Goal: Information Seeking & Learning: Learn about a topic

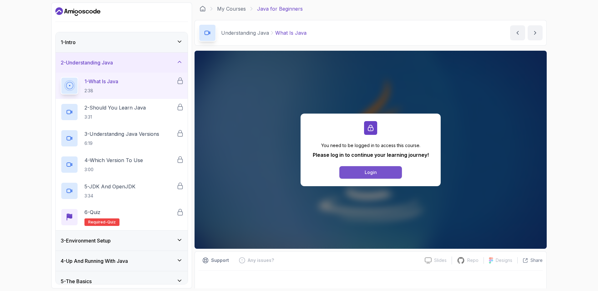
click at [373, 171] on div "Login" at bounding box center [371, 172] width 12 height 6
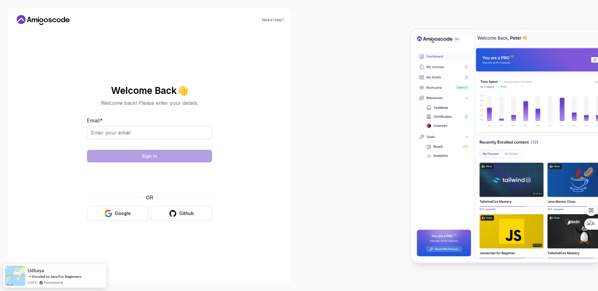
type input "aneesrana45@gmail.com"
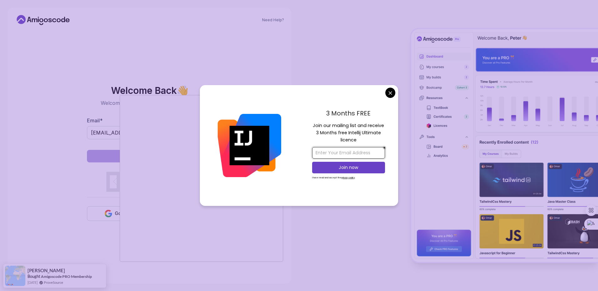
click at [346, 155] on input "email" at bounding box center [348, 153] width 73 height 12
type input "aneesrana45@gmail.com"
click at [354, 167] on p "Join now" at bounding box center [348, 167] width 59 height 6
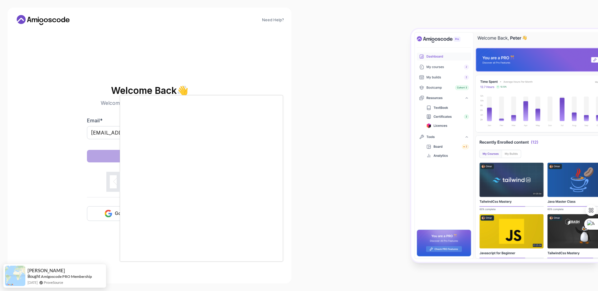
click at [347, 61] on body "You have turned off the paragraph player. You can turn it on again from the opt…" at bounding box center [299, 145] width 598 height 291
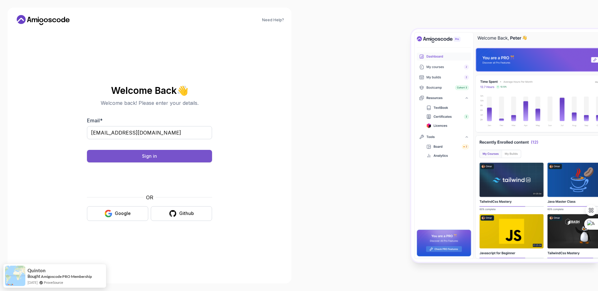
click at [151, 155] on div "Sign in" at bounding box center [149, 156] width 15 height 6
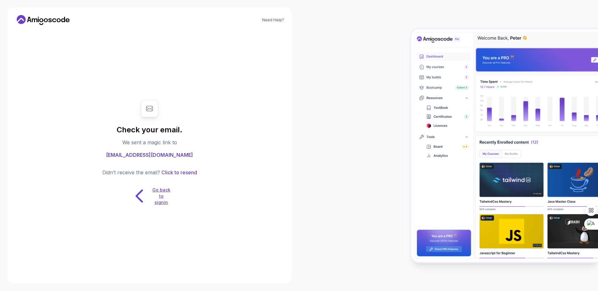
click at [156, 190] on p "Go back to signin" at bounding box center [161, 196] width 19 height 19
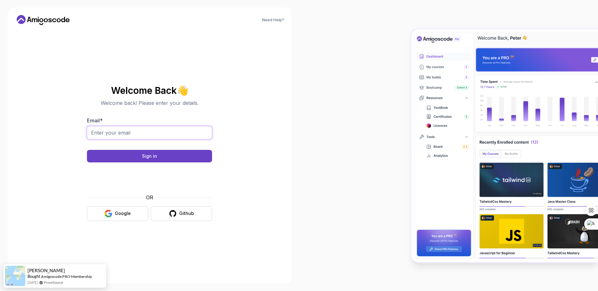
click at [119, 133] on input "Email *" at bounding box center [149, 132] width 125 height 13
type input "aneesrana45@gmail.com"
click at [153, 152] on button "Sign in" at bounding box center [149, 156] width 125 height 13
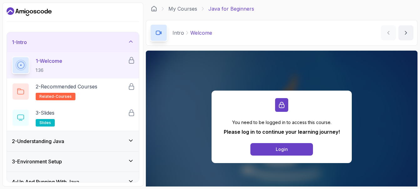
click at [338, 31] on div "Intro Welcome Welcome by nelson" at bounding box center [282, 33] width 272 height 26
